Goal: Transaction & Acquisition: Purchase product/service

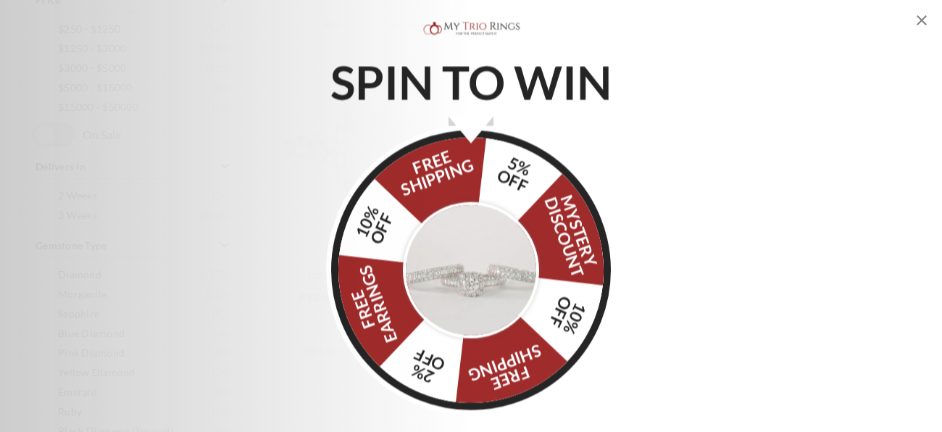
scroll to position [665, 0]
click at [921, 25] on icon "Close popup" at bounding box center [921, 20] width 17 height 17
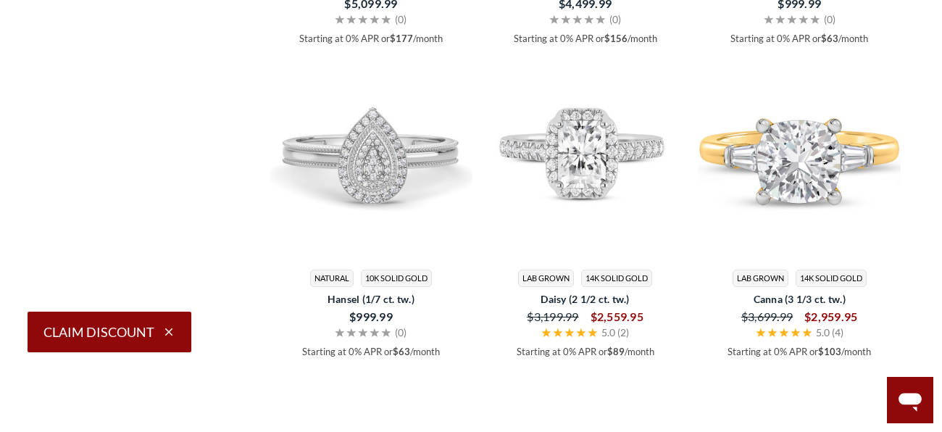
scroll to position [1624, 0]
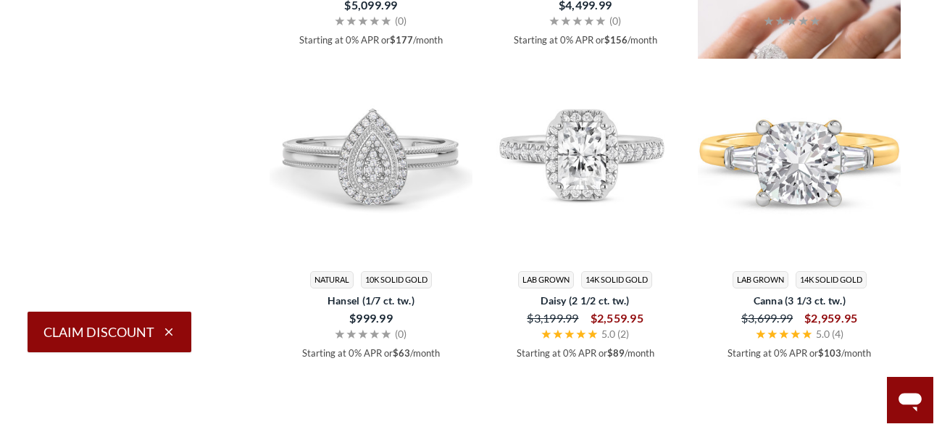
click at [786, 138] on img at bounding box center [799, 36] width 203 height 203
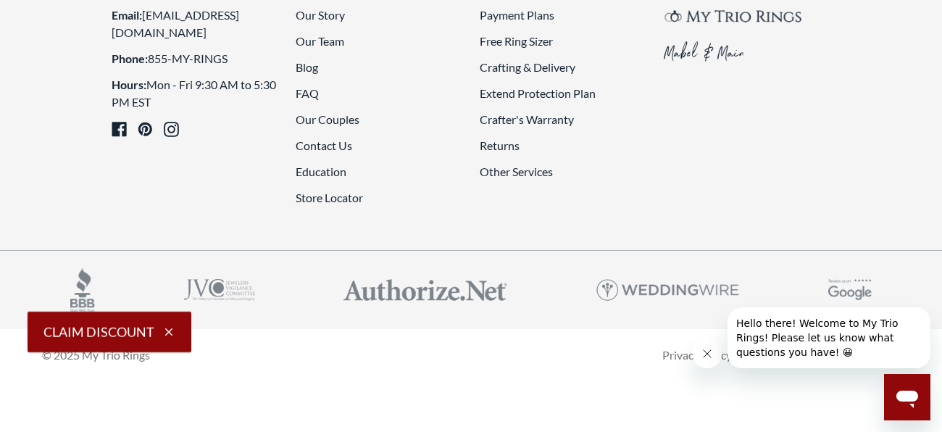
scroll to position [3463, 0]
